Goal: Information Seeking & Learning: Understand process/instructions

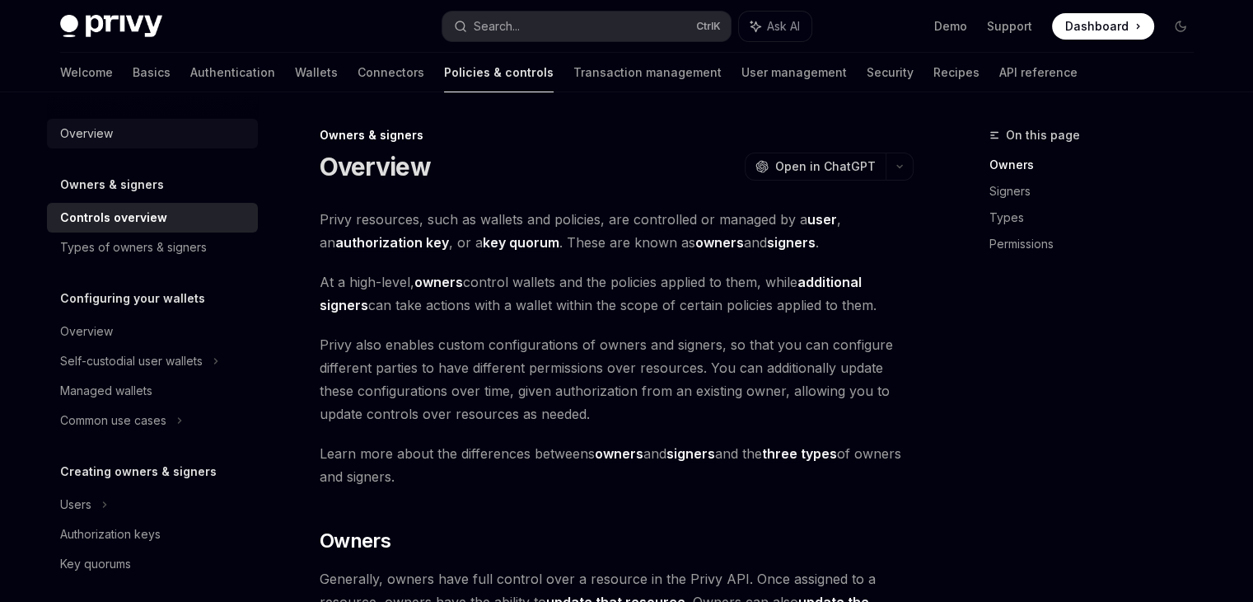
click at [93, 136] on div "Overview" at bounding box center [86, 134] width 53 height 20
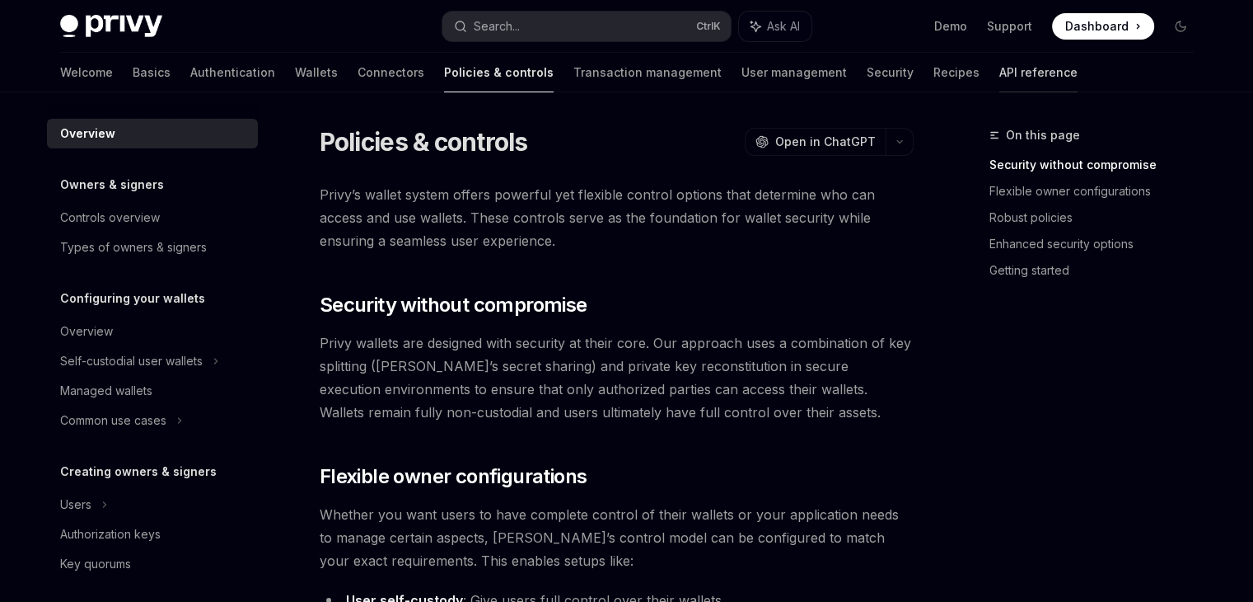
click at [1000, 80] on link "API reference" at bounding box center [1039, 73] width 78 height 40
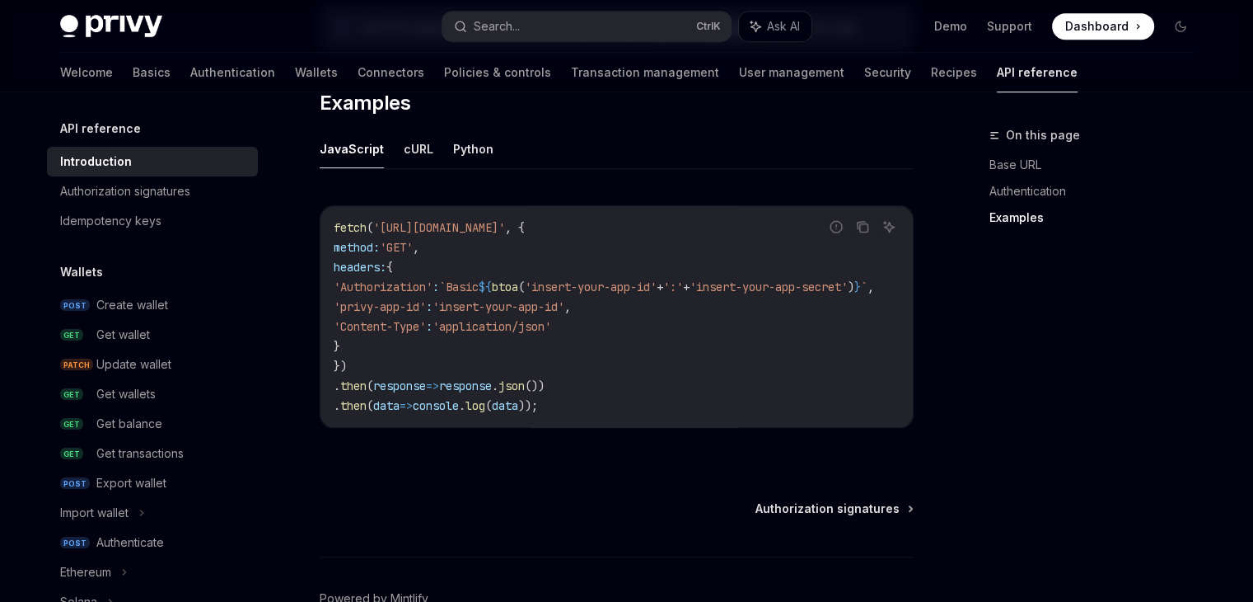
scroll to position [1046, 0]
click at [424, 157] on button "cURL" at bounding box center [419, 146] width 30 height 39
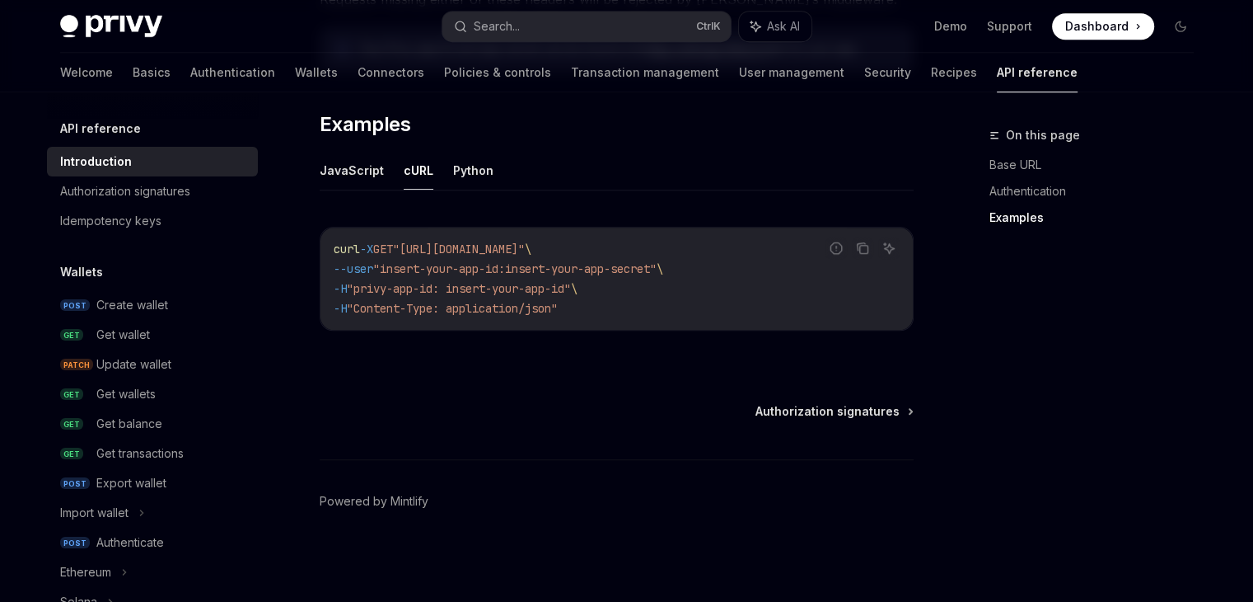
scroll to position [1021, 0]
click at [861, 253] on icon "Copy the contents from the code block" at bounding box center [863, 251] width 8 height 8
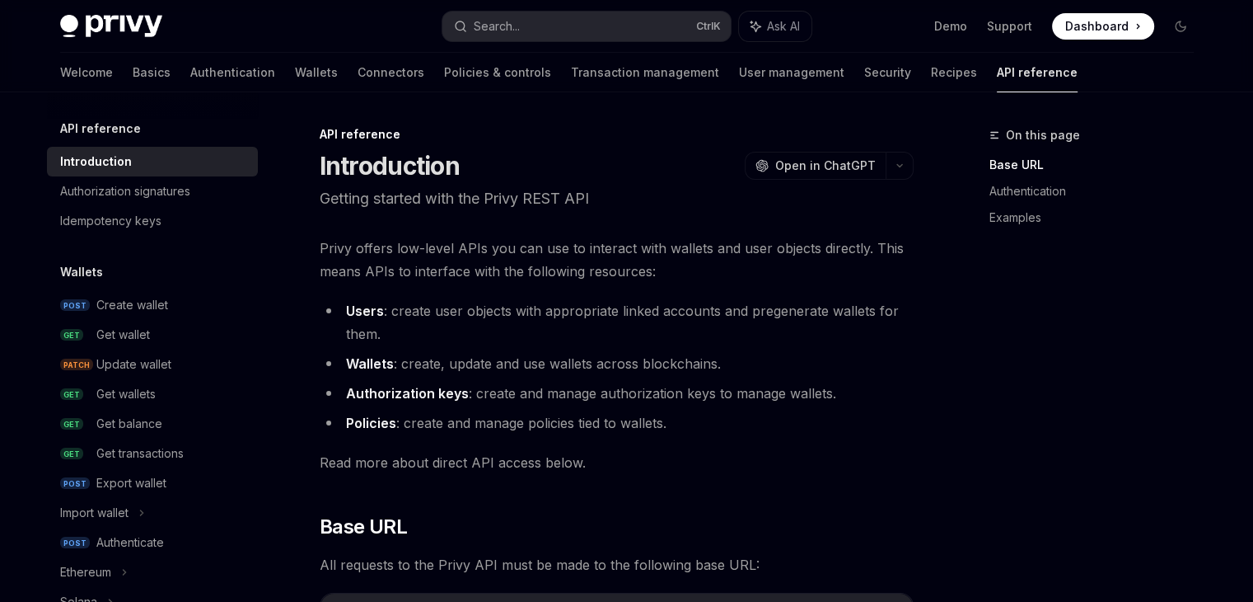
scroll to position [0, 0]
click at [156, 215] on div "Idempotency keys" at bounding box center [110, 221] width 101 height 20
type textarea "*"
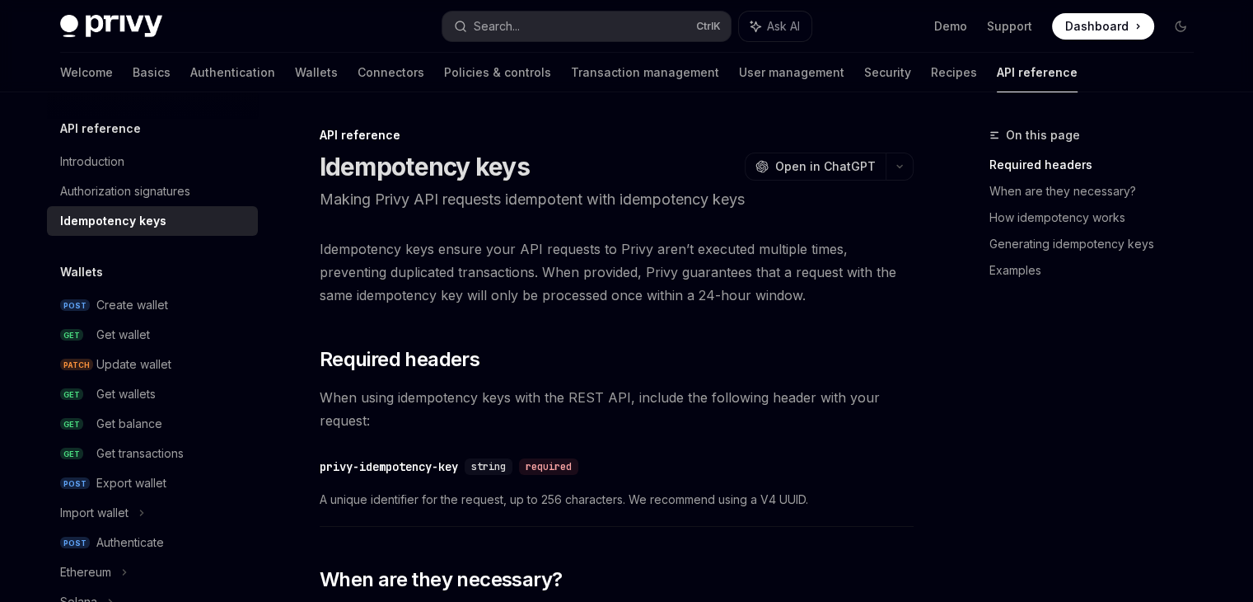
click at [117, 131] on h5 "API reference" at bounding box center [100, 129] width 81 height 20
